Goal: Share content: Share content

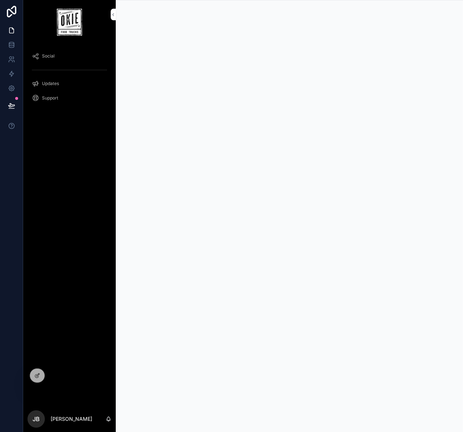
click at [0, 0] on icon at bounding box center [0, 0] width 0 height 0
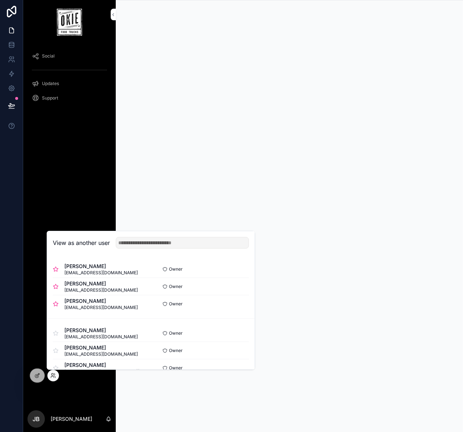
click at [0, 0] on button "Select" at bounding box center [0, 0] width 0 height 0
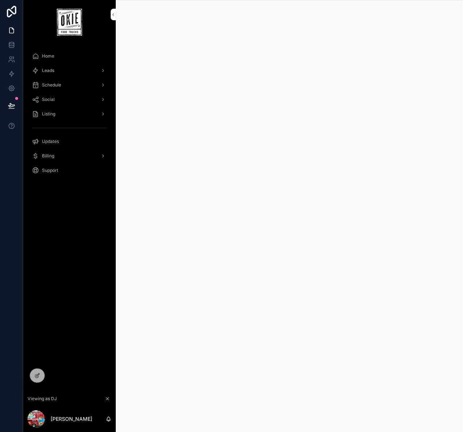
click at [72, 72] on div "Leads" at bounding box center [69, 71] width 75 height 12
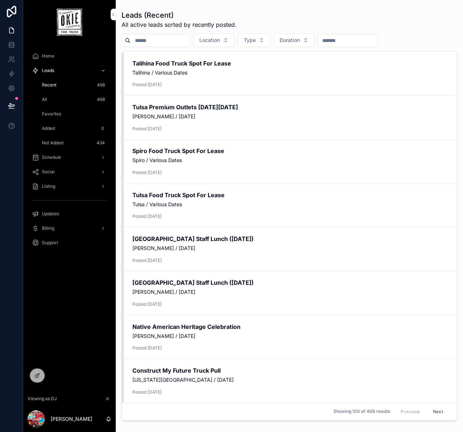
click at [55, 56] on div "Home" at bounding box center [69, 56] width 75 height 12
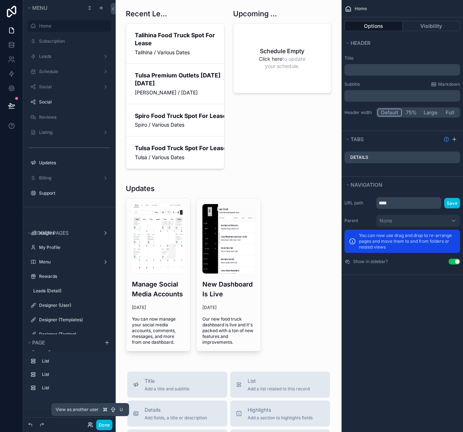
click at [89, 424] on icon at bounding box center [90, 423] width 2 height 2
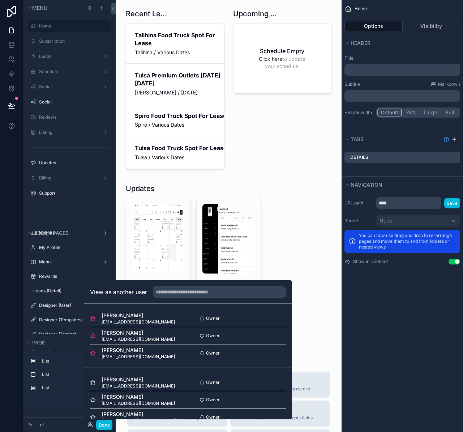
click at [0, 0] on button "Select" at bounding box center [0, 0] width 0 height 0
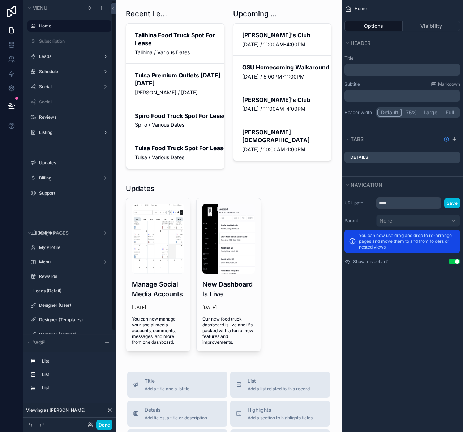
click at [66, 70] on label "Schedule" at bounding box center [68, 72] width 58 height 6
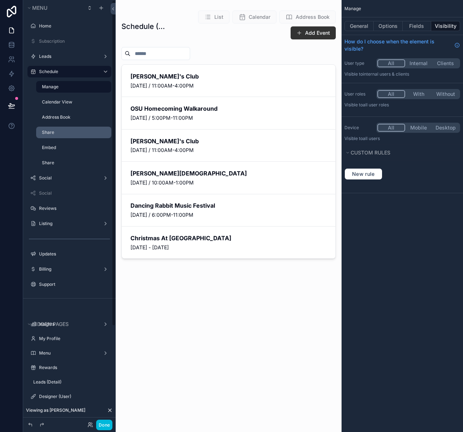
click at [58, 135] on div "Share" at bounding box center [76, 132] width 68 height 6
click at [60, 133] on label "Share" at bounding box center [74, 132] width 65 height 6
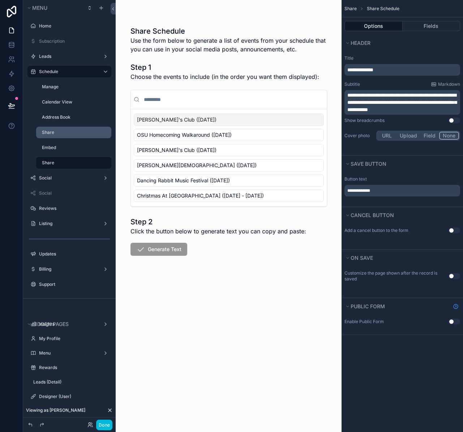
click at [198, 122] on span "Sam's Club (Sunday, October 12, 2025)" at bounding box center [177, 119] width 80 height 7
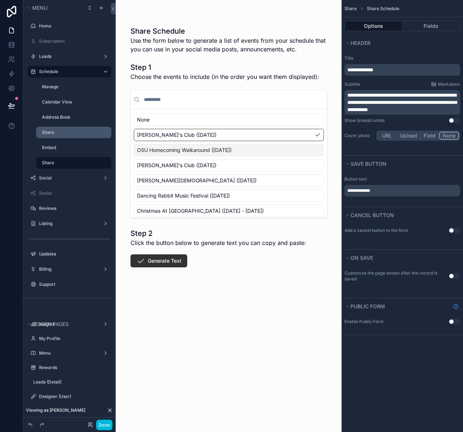
click at [218, 149] on span "OSU Homecoming Walkaround (Friday, October 17, 2025)" at bounding box center [184, 149] width 95 height 7
click at [217, 162] on span "Sam's Club (Saturday, October 25, 2025)" at bounding box center [177, 165] width 80 height 7
click at [218, 178] on span "Asbury Church (Sunday, October 26, 2025)" at bounding box center [197, 180] width 120 height 7
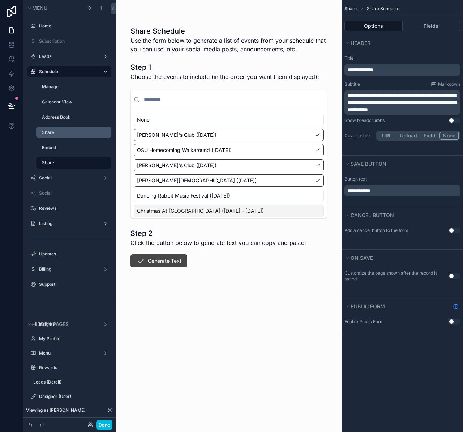
click at [165, 258] on button "Generate Text" at bounding box center [159, 260] width 57 height 13
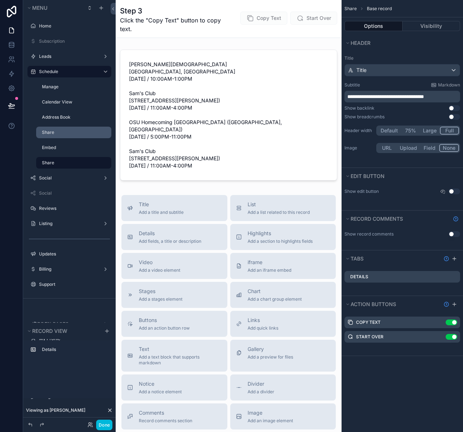
click at [265, 18] on span "Copy Text" at bounding box center [263, 18] width 47 height 13
click at [262, 20] on span "Copy Text" at bounding box center [263, 18] width 47 height 13
click at [107, 422] on button "Done" at bounding box center [104, 424] width 16 height 10
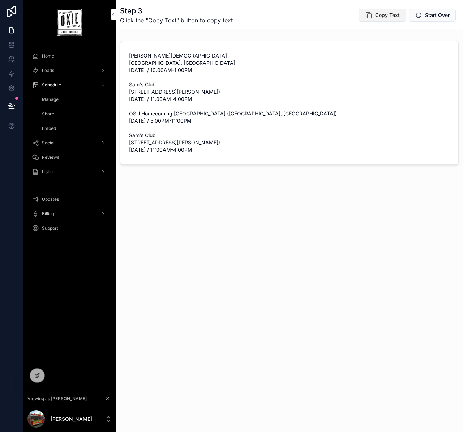
click at [382, 14] on span "Copy Text" at bounding box center [387, 15] width 25 height 7
click at [387, 14] on span "Copy Text" at bounding box center [387, 15] width 25 height 7
click at [49, 143] on span "Social" at bounding box center [48, 143] width 13 height 6
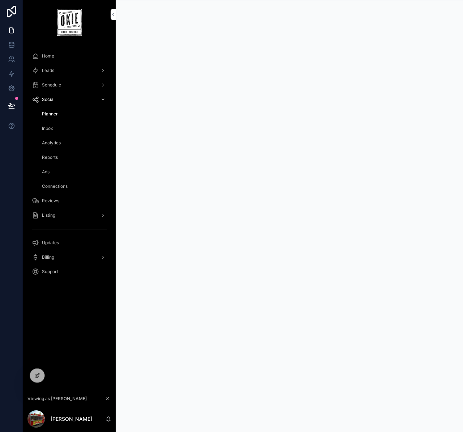
click at [0, 0] on icon at bounding box center [0, 0] width 0 height 0
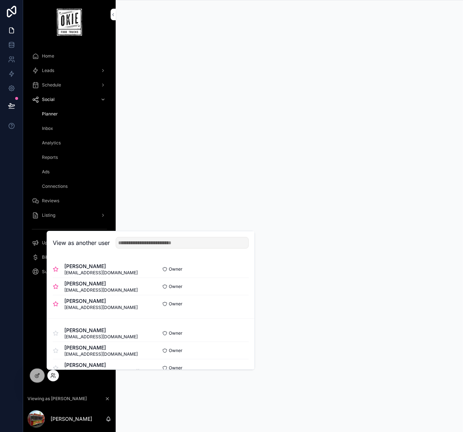
click at [0, 0] on button "Select" at bounding box center [0, 0] width 0 height 0
